Goal: Information Seeking & Learning: Learn about a topic

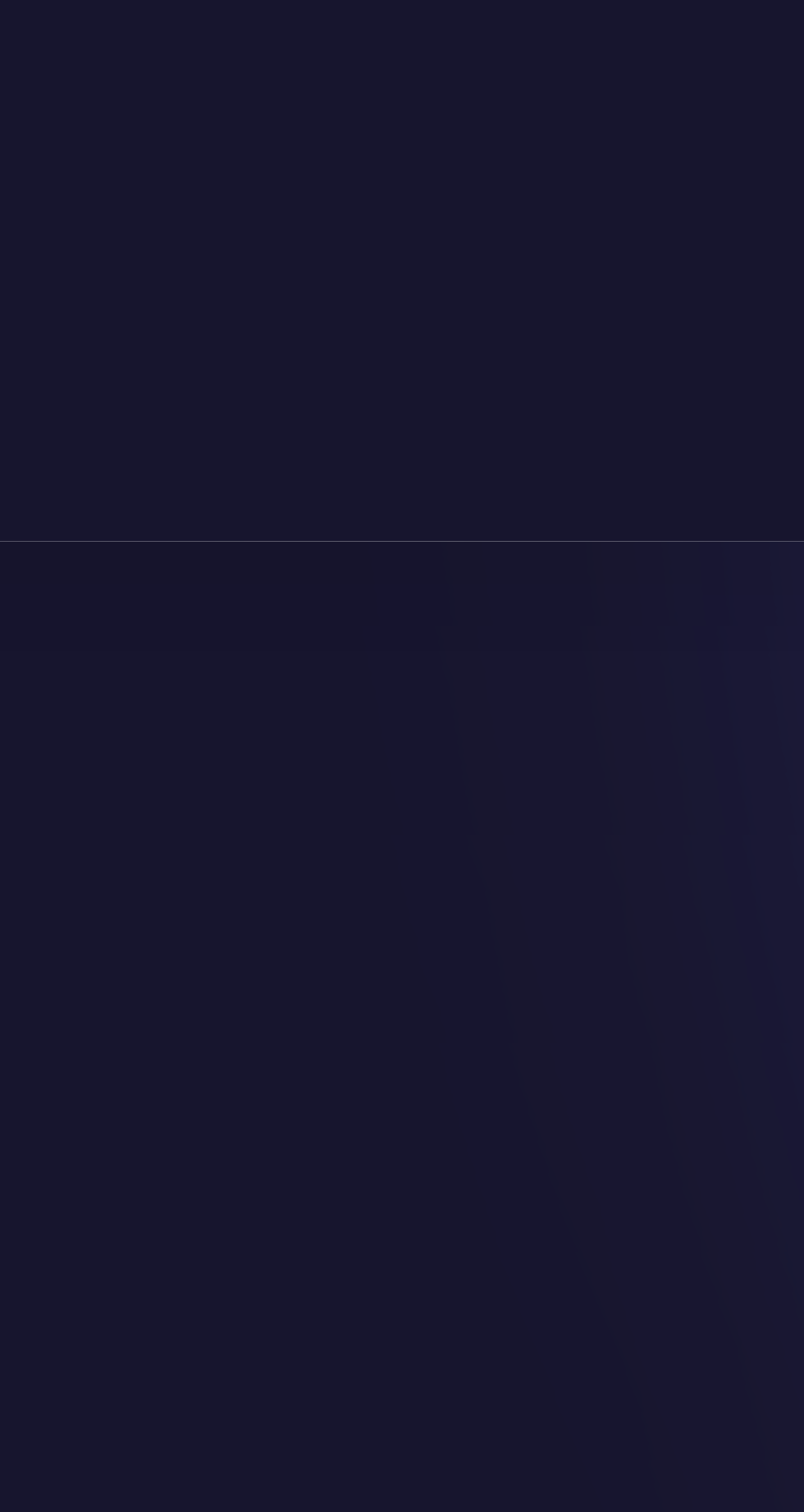
click at [307, 34] on nav "Weather Intelligence Solutions Products Products For Organizations Resilience P…" at bounding box center [402, 23] width 779 height 47
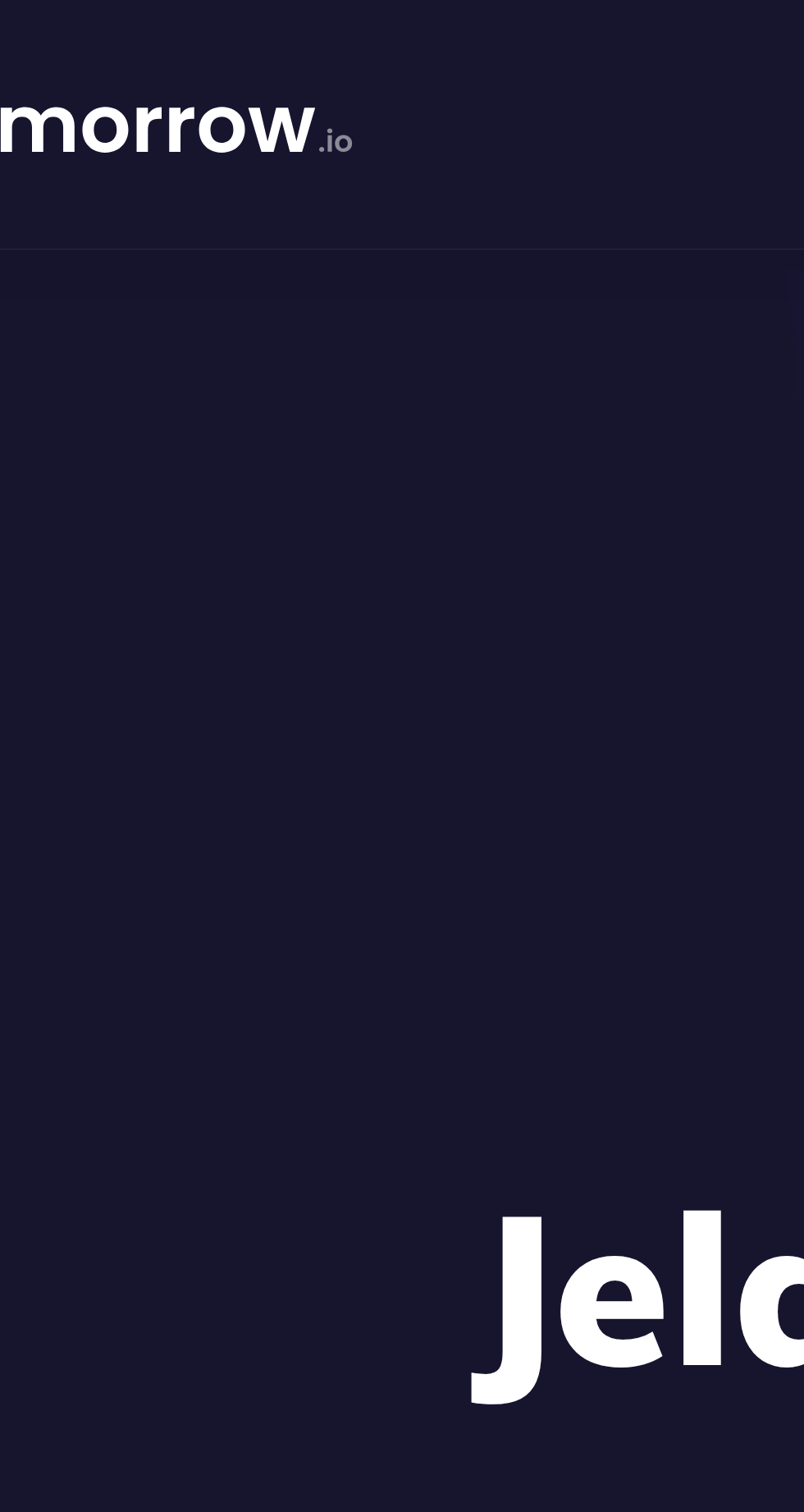
click at [134, 67] on section "Jelajahi API Cuaca Terbaik Dunia Dapatkan data cuaca yang andal dan akurat mela…" at bounding box center [402, 325] width 804 height 558
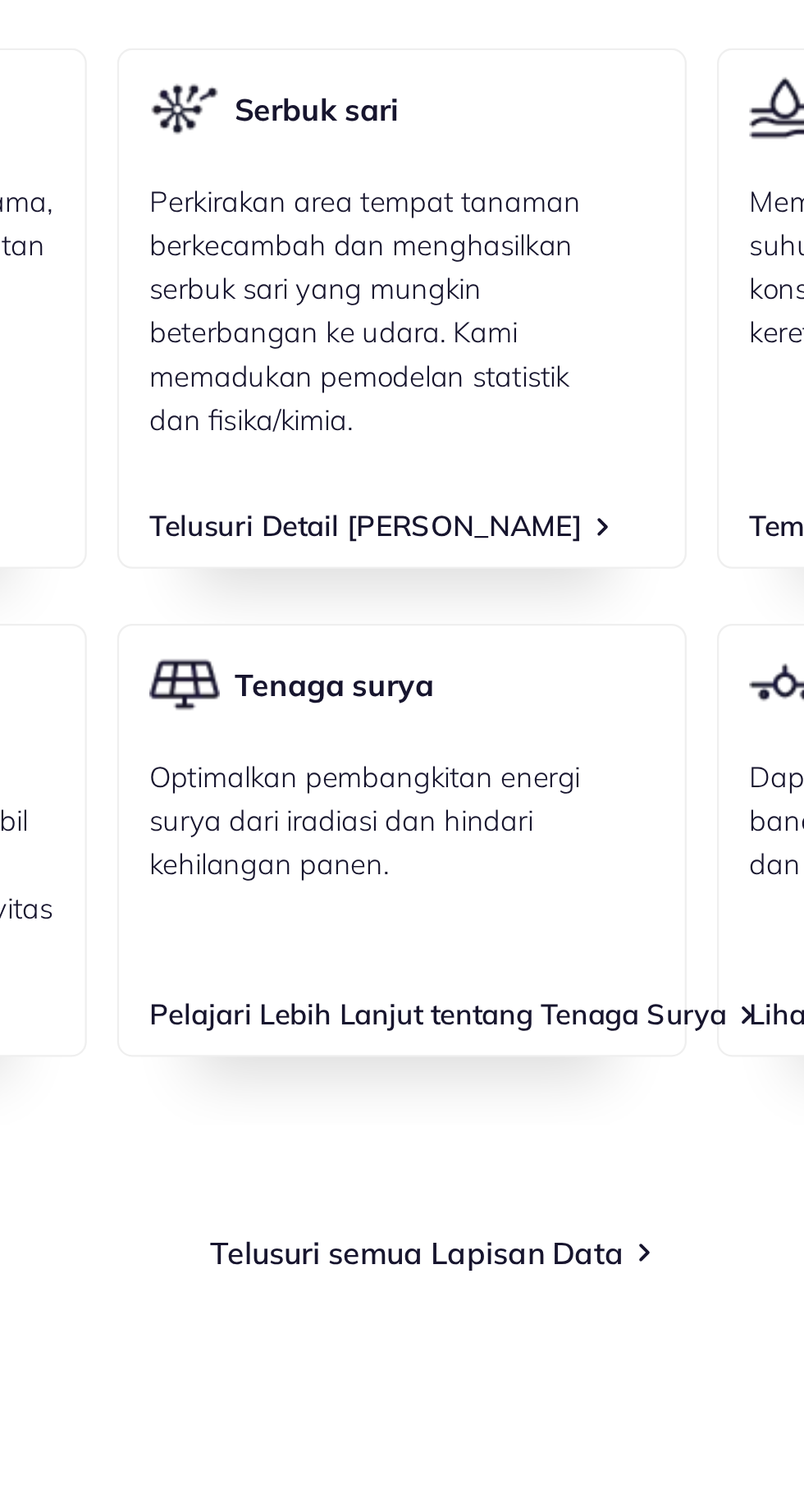
click at [426, 957] on font "Telusuri Detail [PERSON_NAME]" at bounding box center [393, 958] width 187 height 16
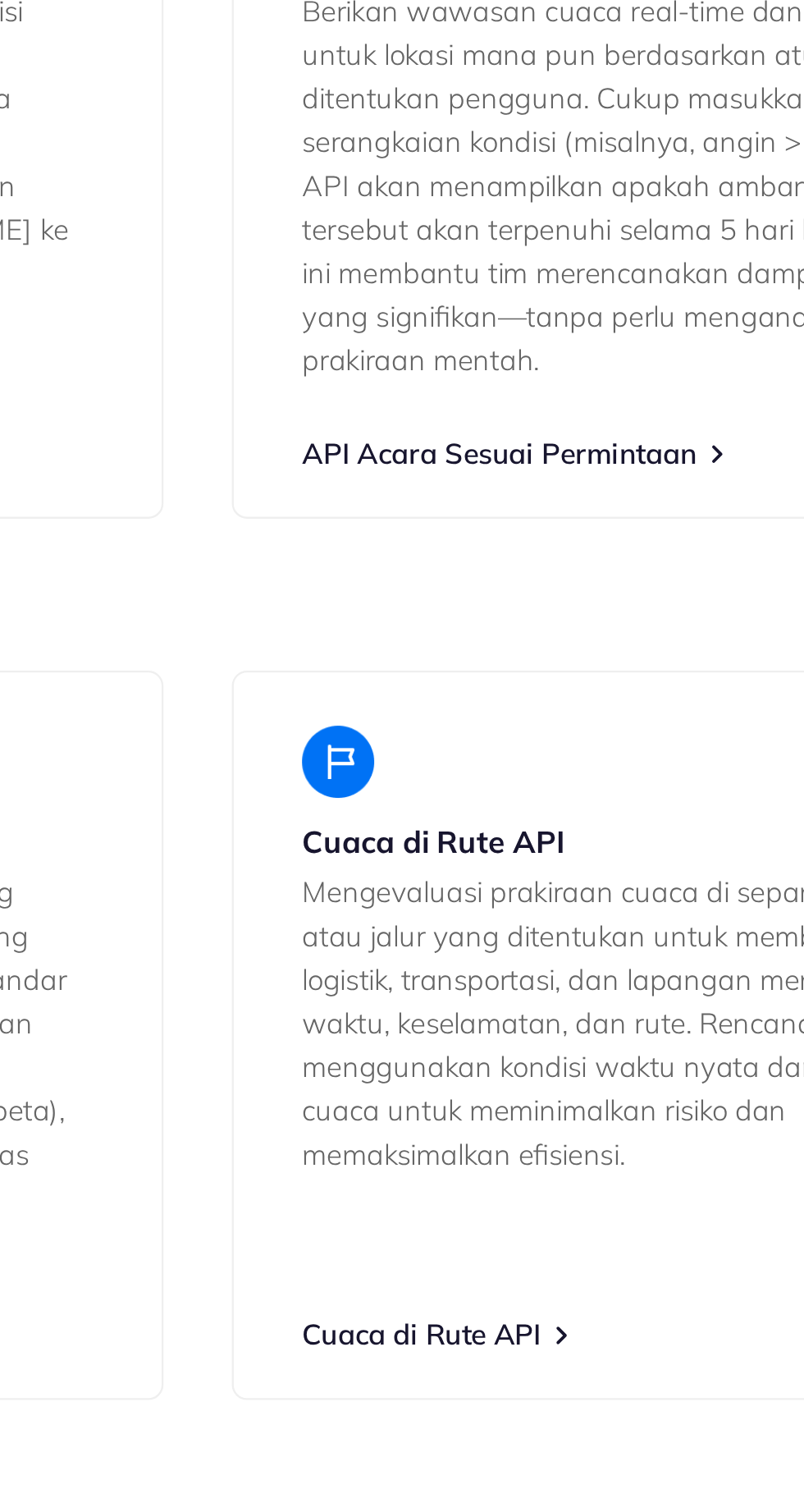
scroll to position [2461, 0]
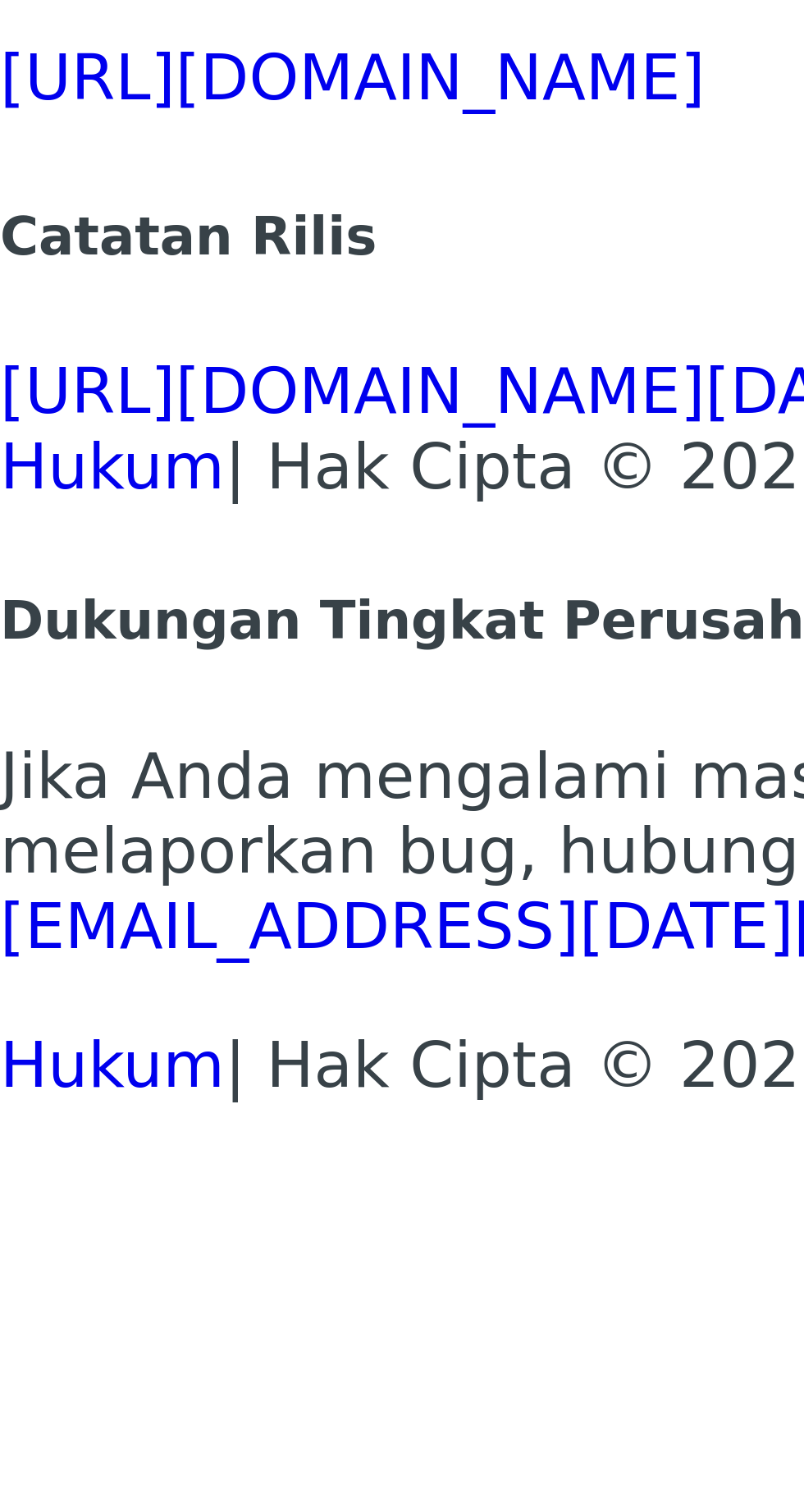
click at [130, 1437] on font "Jika Anda mengalami masalah, memiliki pertanyaan tentang penerapan Tomorrow.io" at bounding box center [315, 1444] width 631 height 16
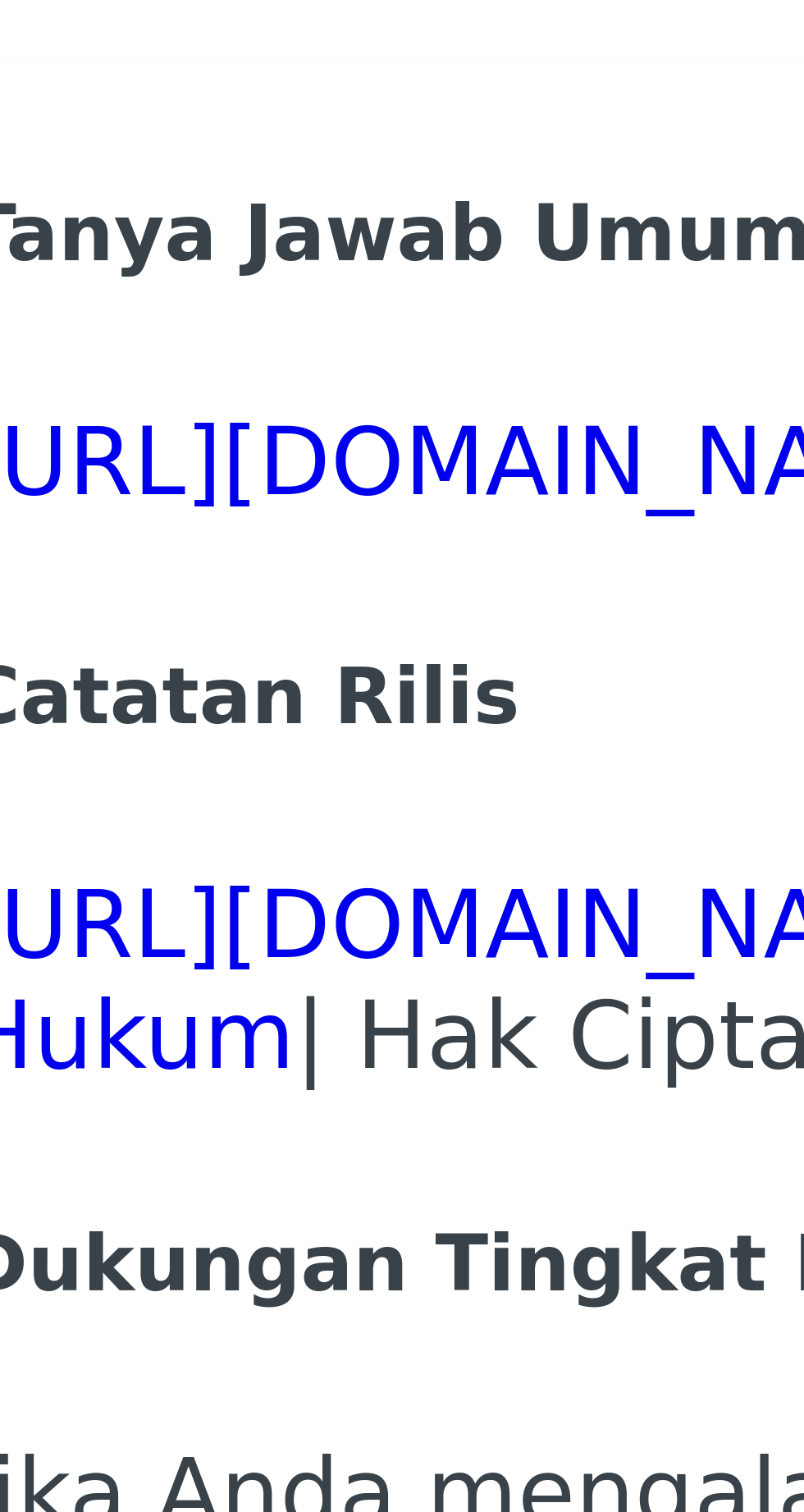
scroll to position [657, 0]
